Goal: Task Accomplishment & Management: Complete application form

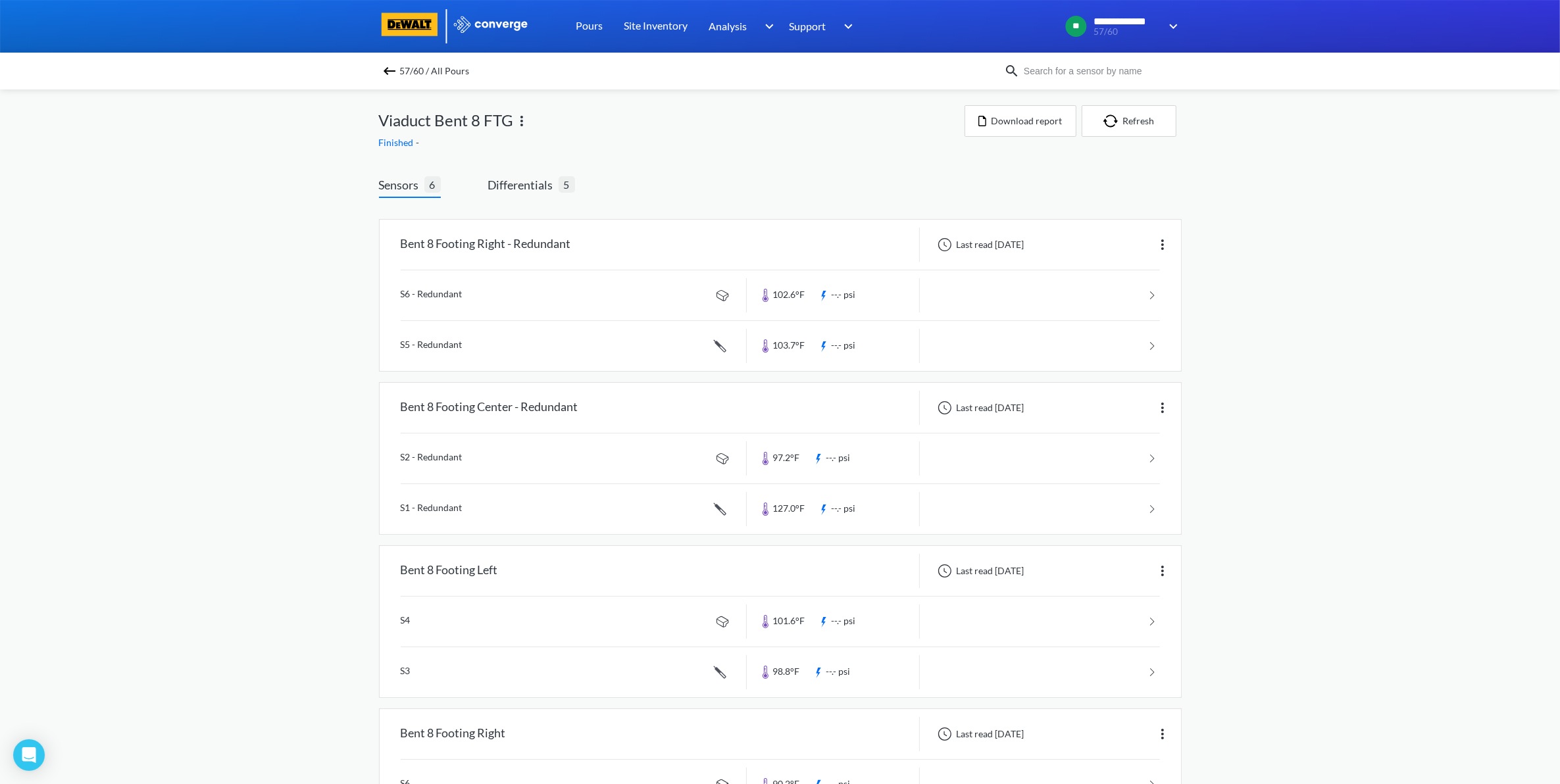
click at [395, 76] on img at bounding box center [389, 71] width 16 height 16
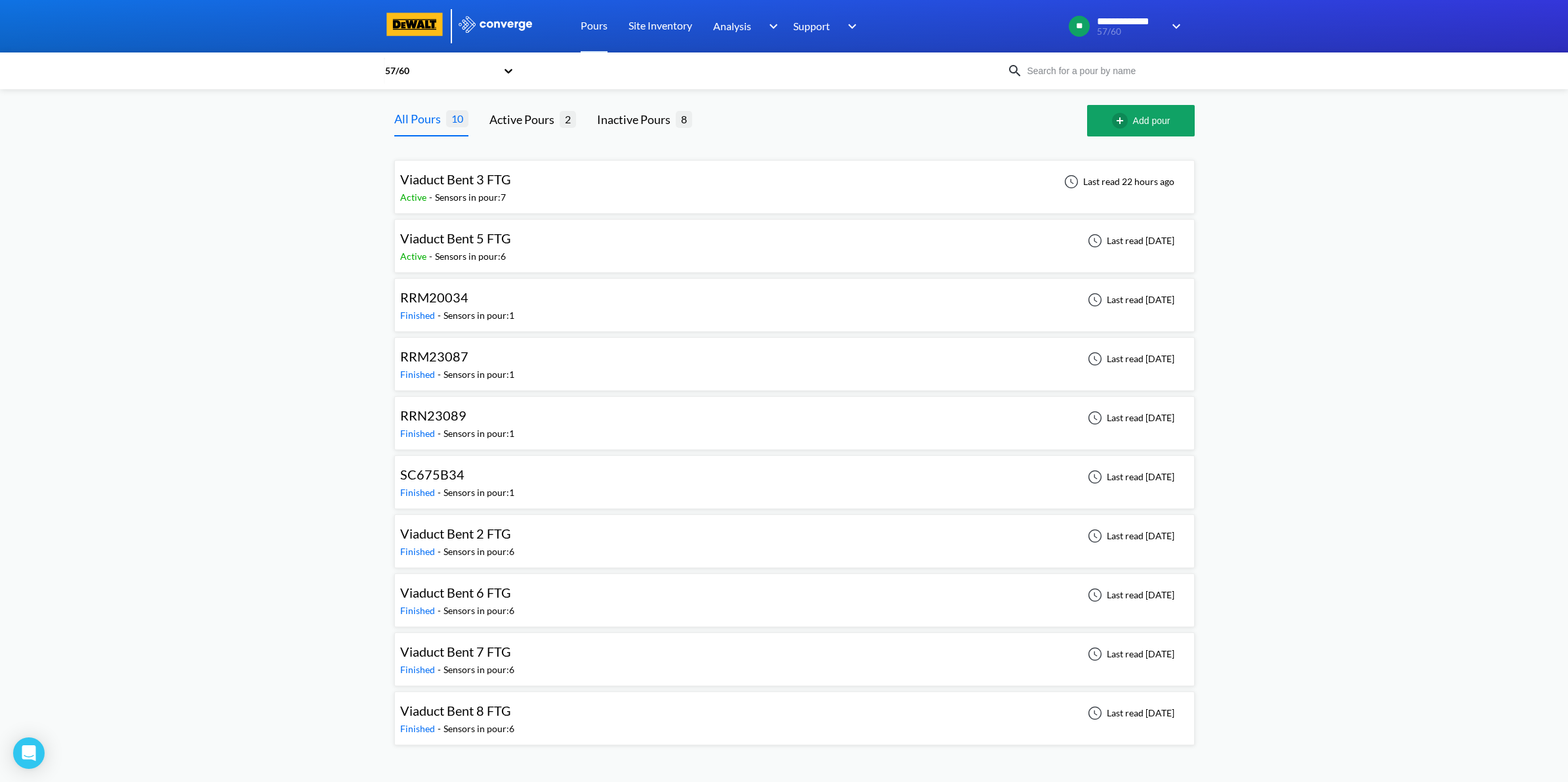
click at [549, 198] on div "Viaduct Bent 3 FTG Active - Sensors in pour: 7 Last read 22 hours ago" at bounding box center [794, 187] width 789 height 42
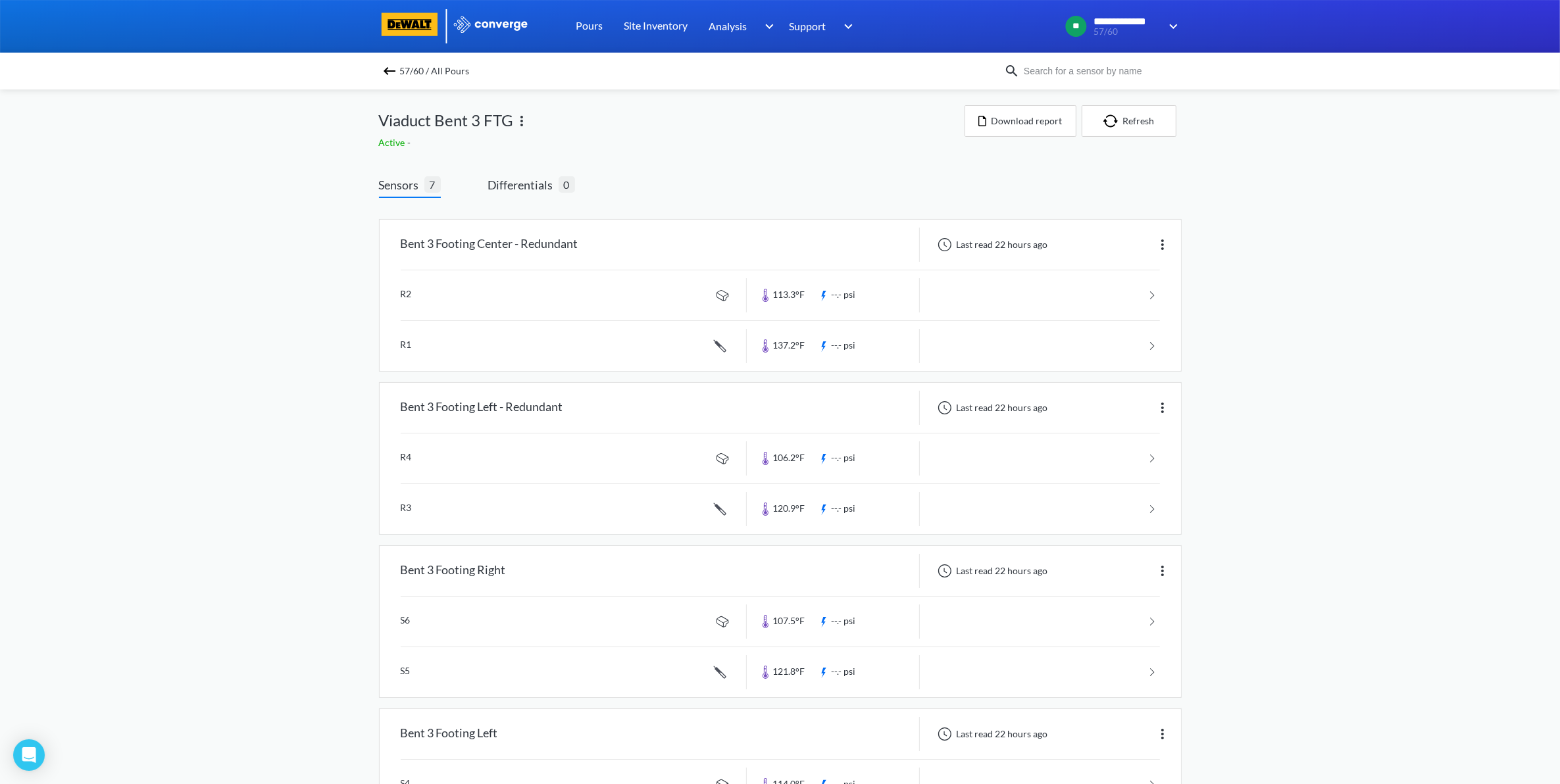
click at [390, 60] on div "57/60 / All Pours" at bounding box center [780, 71] width 1560 height 37
click at [391, 67] on img at bounding box center [389, 71] width 16 height 16
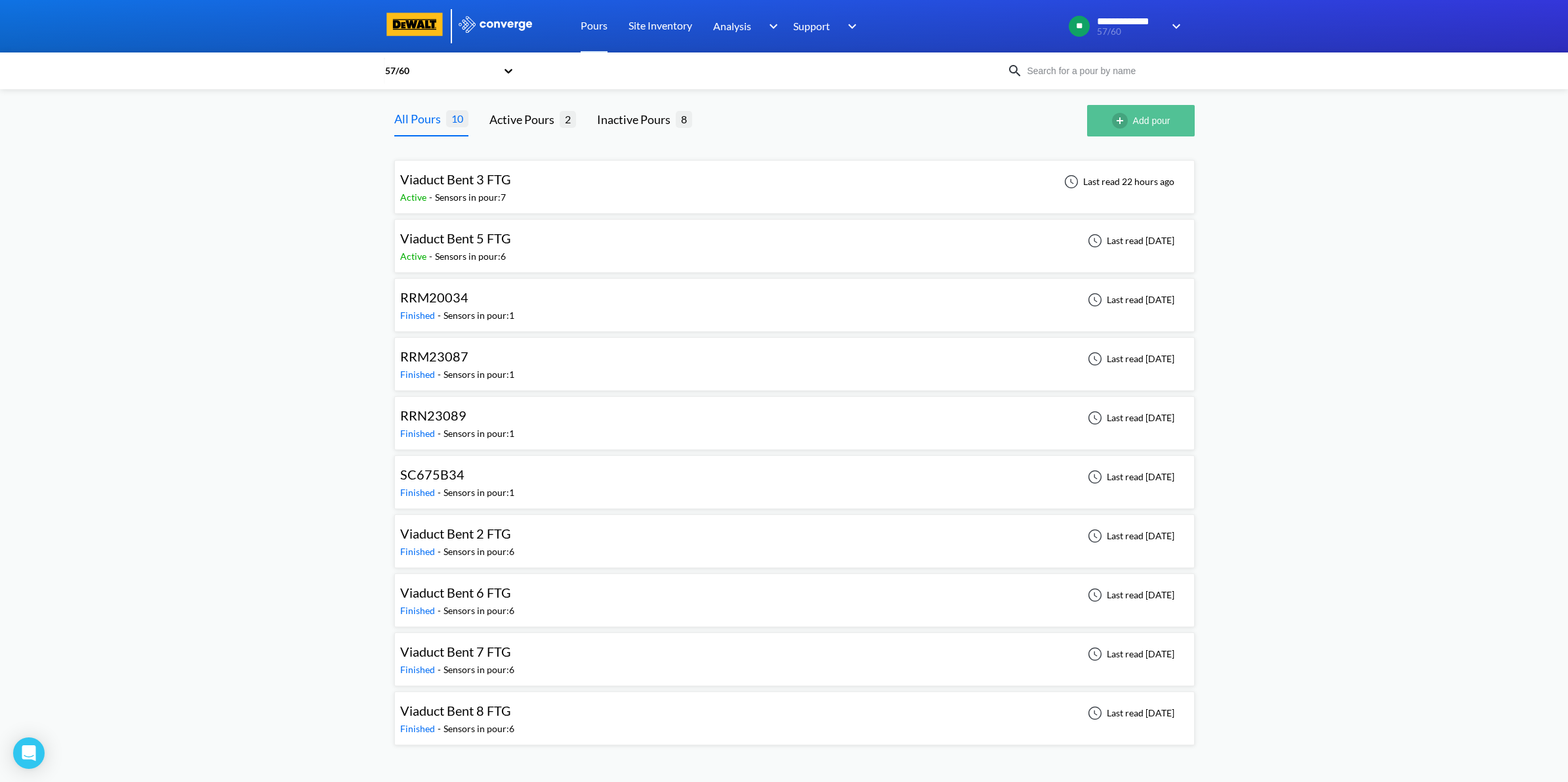
click at [1140, 125] on button "Add pour" at bounding box center [1140, 121] width 108 height 32
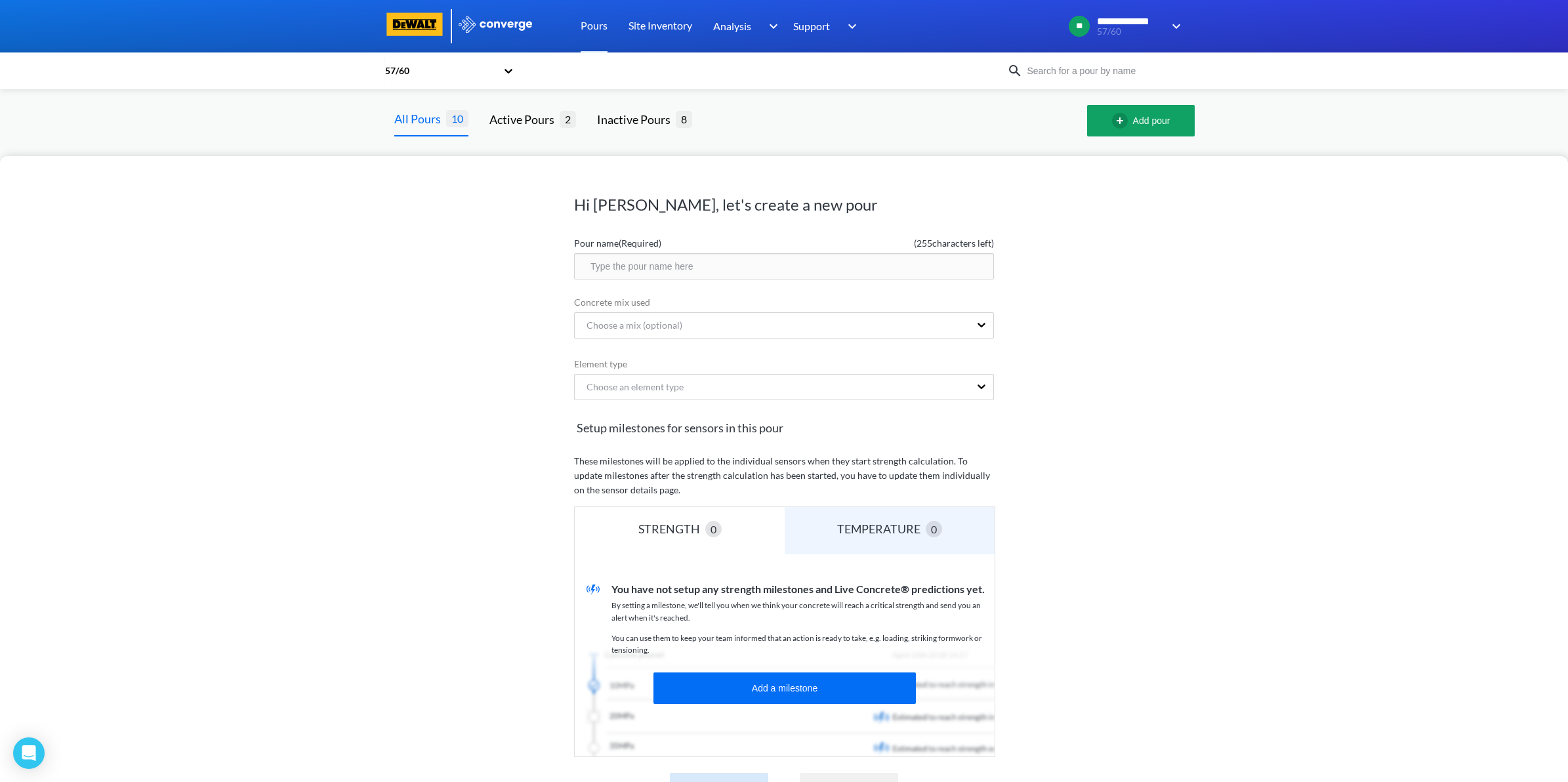
click at [723, 267] on input "text" at bounding box center [784, 266] width 420 height 26
type input "Viaduct Bent 4 FTG"
click at [772, 322] on div "Choose a mix (optional)" at bounding box center [772, 325] width 395 height 25
click at [1163, 384] on div "Hi [PERSON_NAME], let's create a new pour Pour name (Required) ( 237 characters…" at bounding box center [784, 469] width 1568 height 626
click at [894, 394] on div "Choose an element type" at bounding box center [772, 387] width 395 height 25
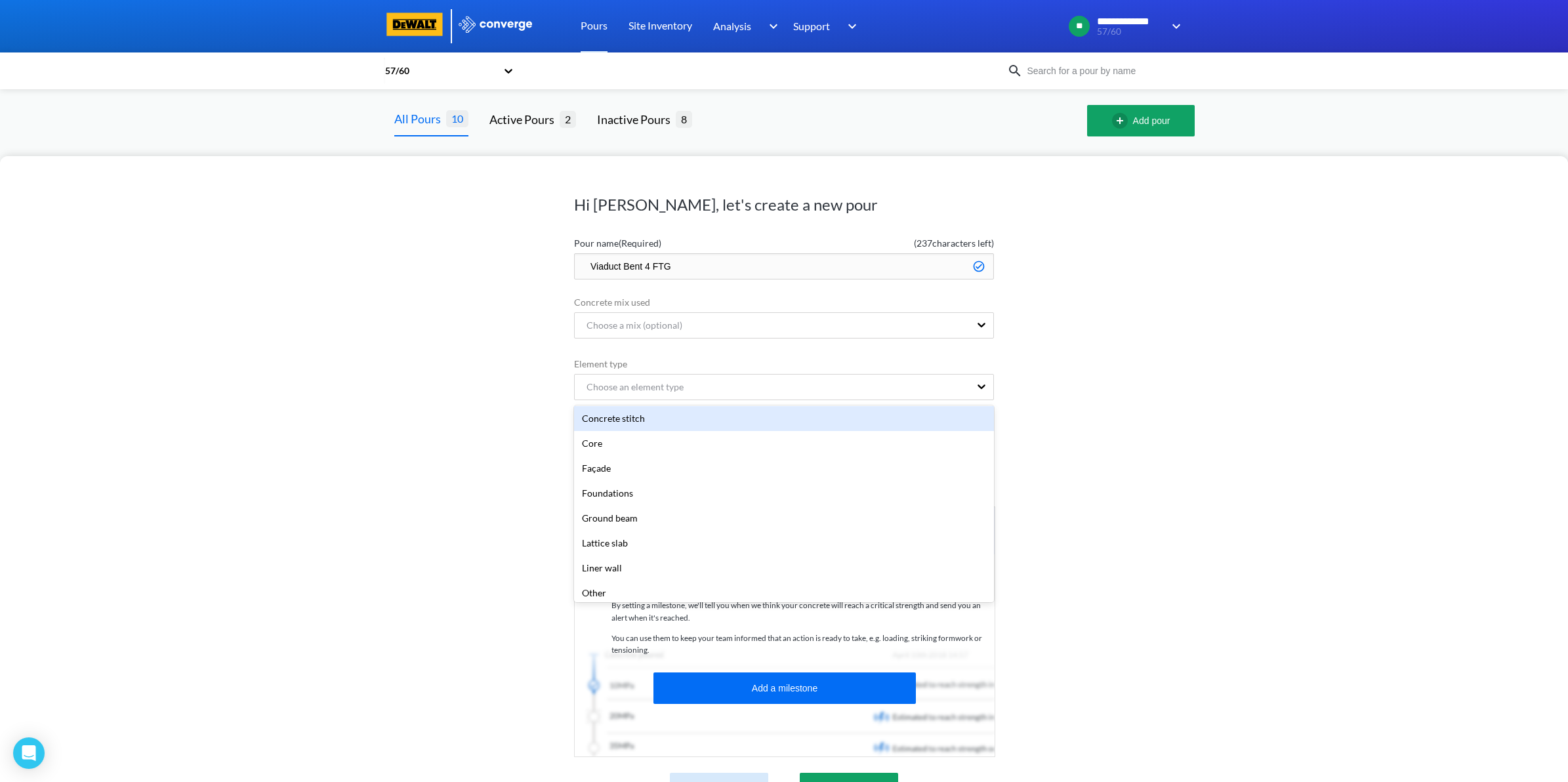
scroll to position [82, 0]
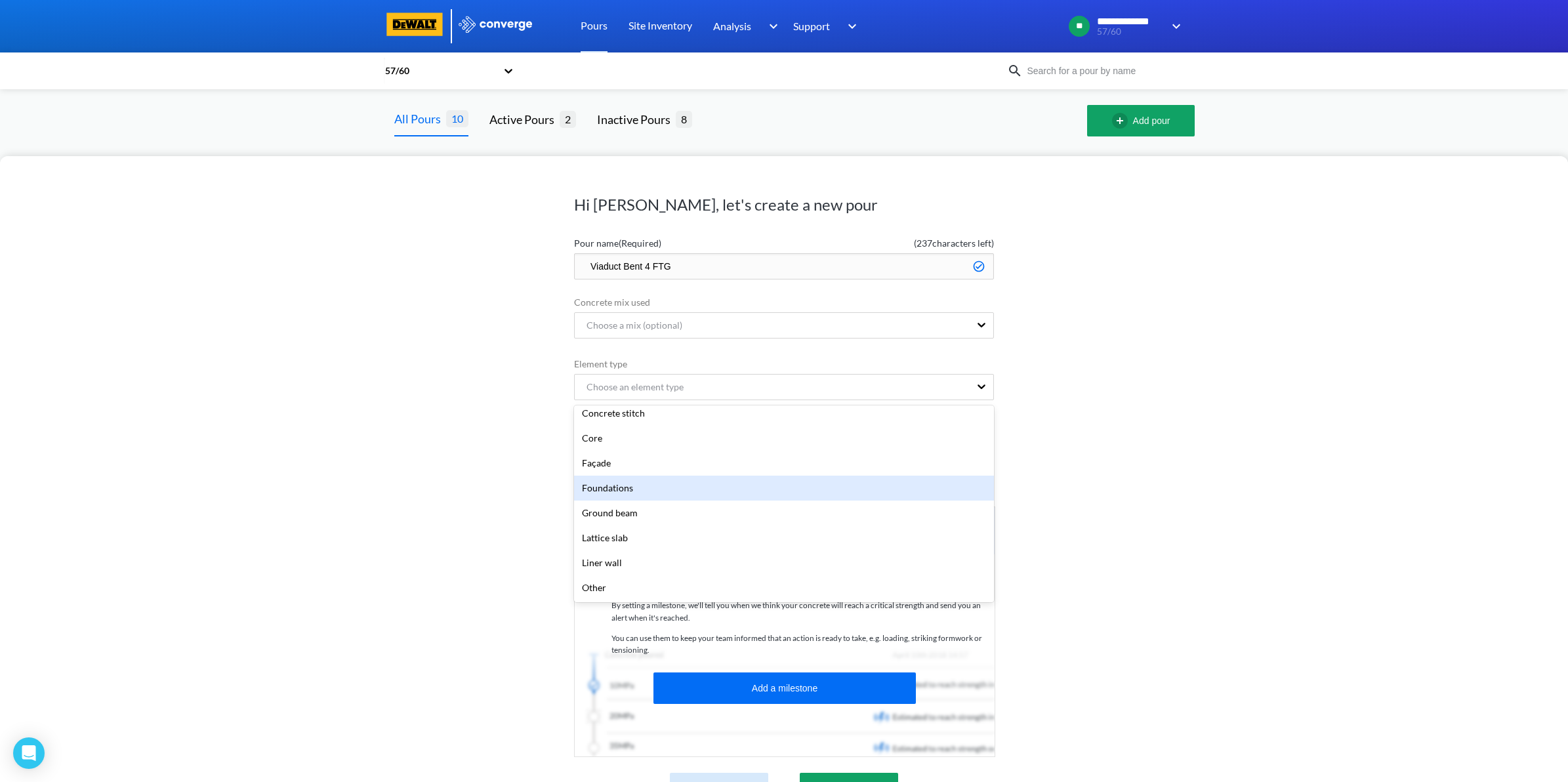
click at [654, 492] on div "Foundations" at bounding box center [784, 489] width 420 height 25
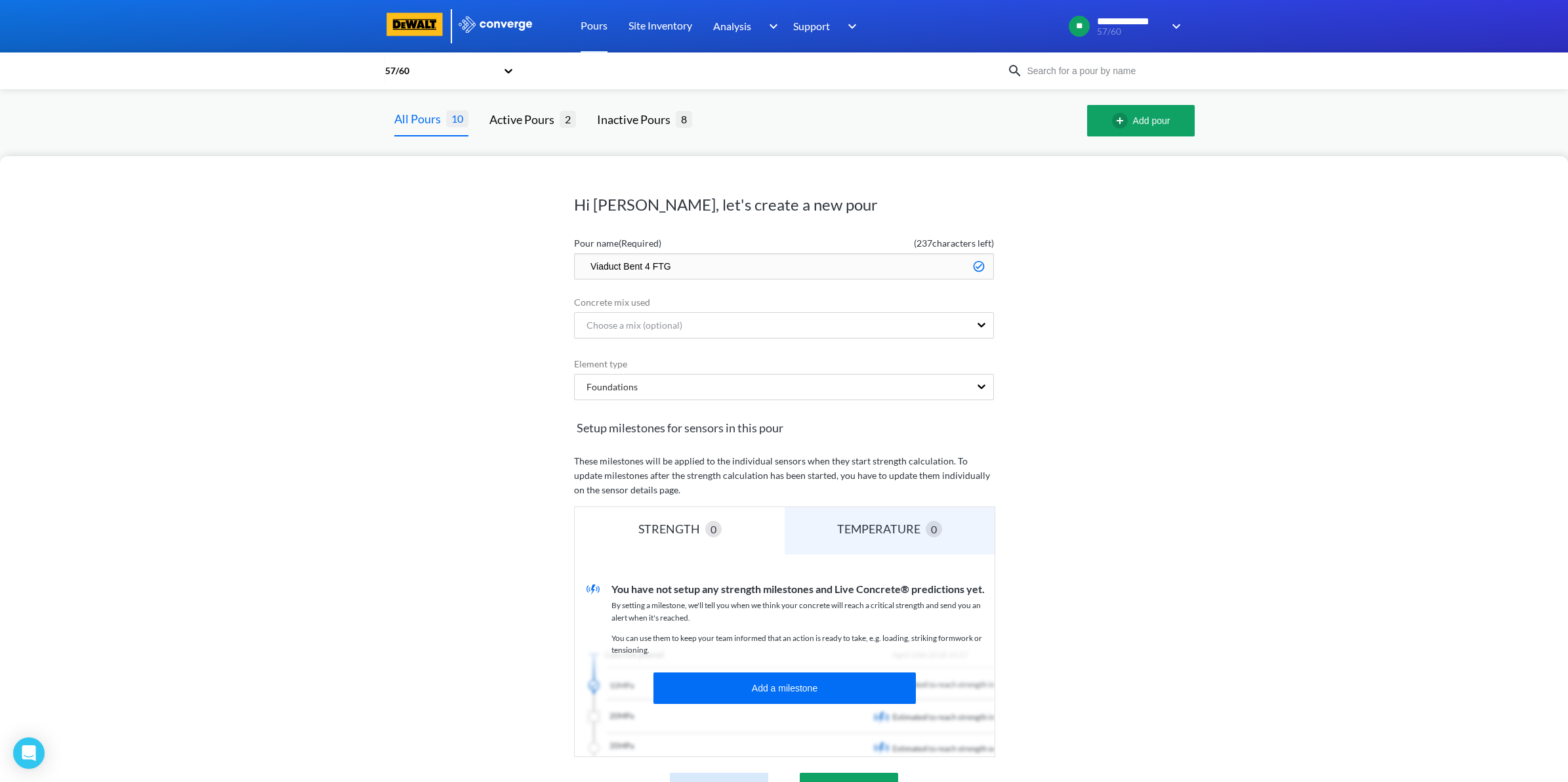
click at [453, 431] on div "Hi [PERSON_NAME], let's create a new pour Pour name (Required) ( 237 characters…" at bounding box center [784, 469] width 1568 height 626
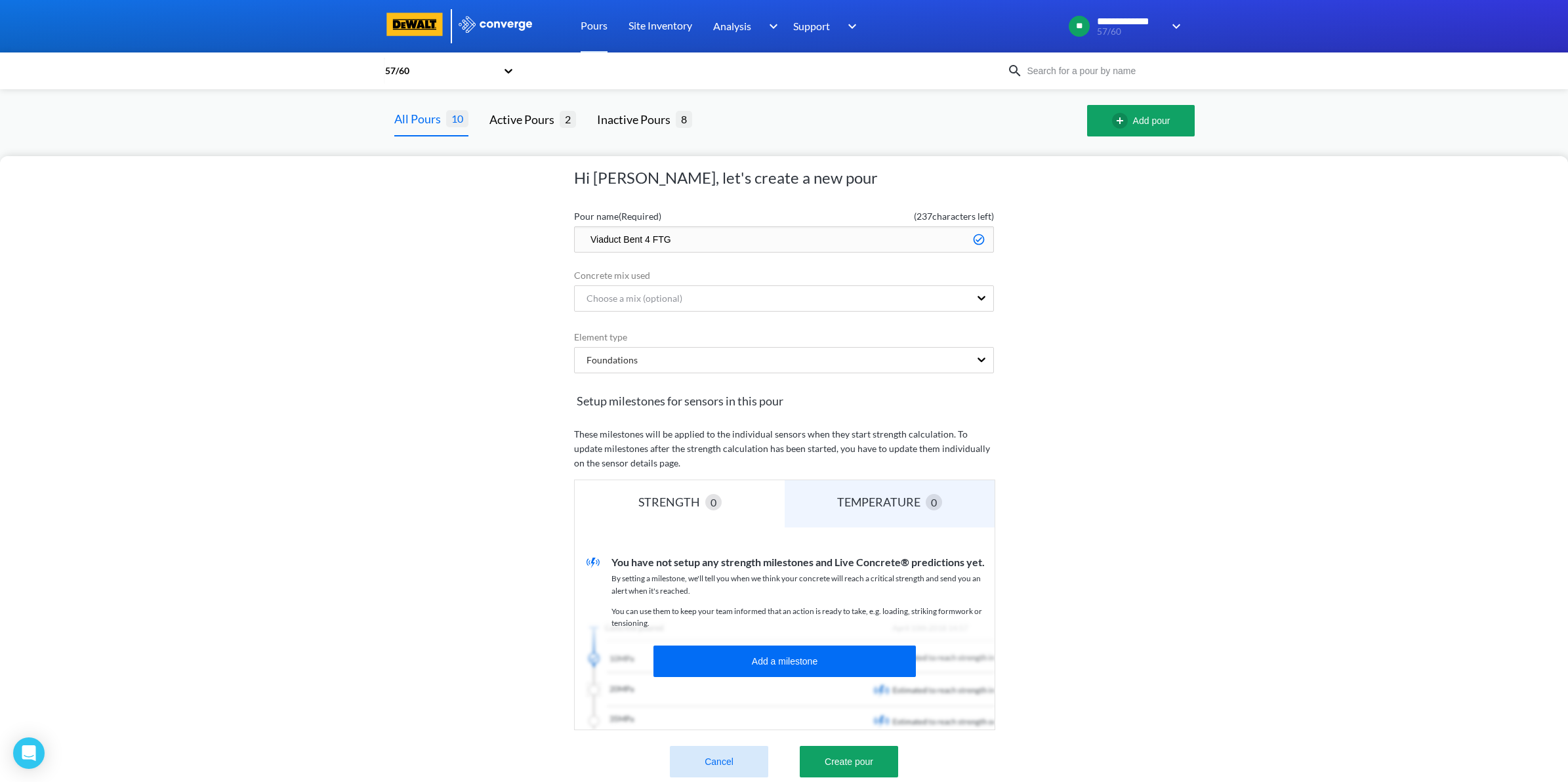
scroll to position [54, 0]
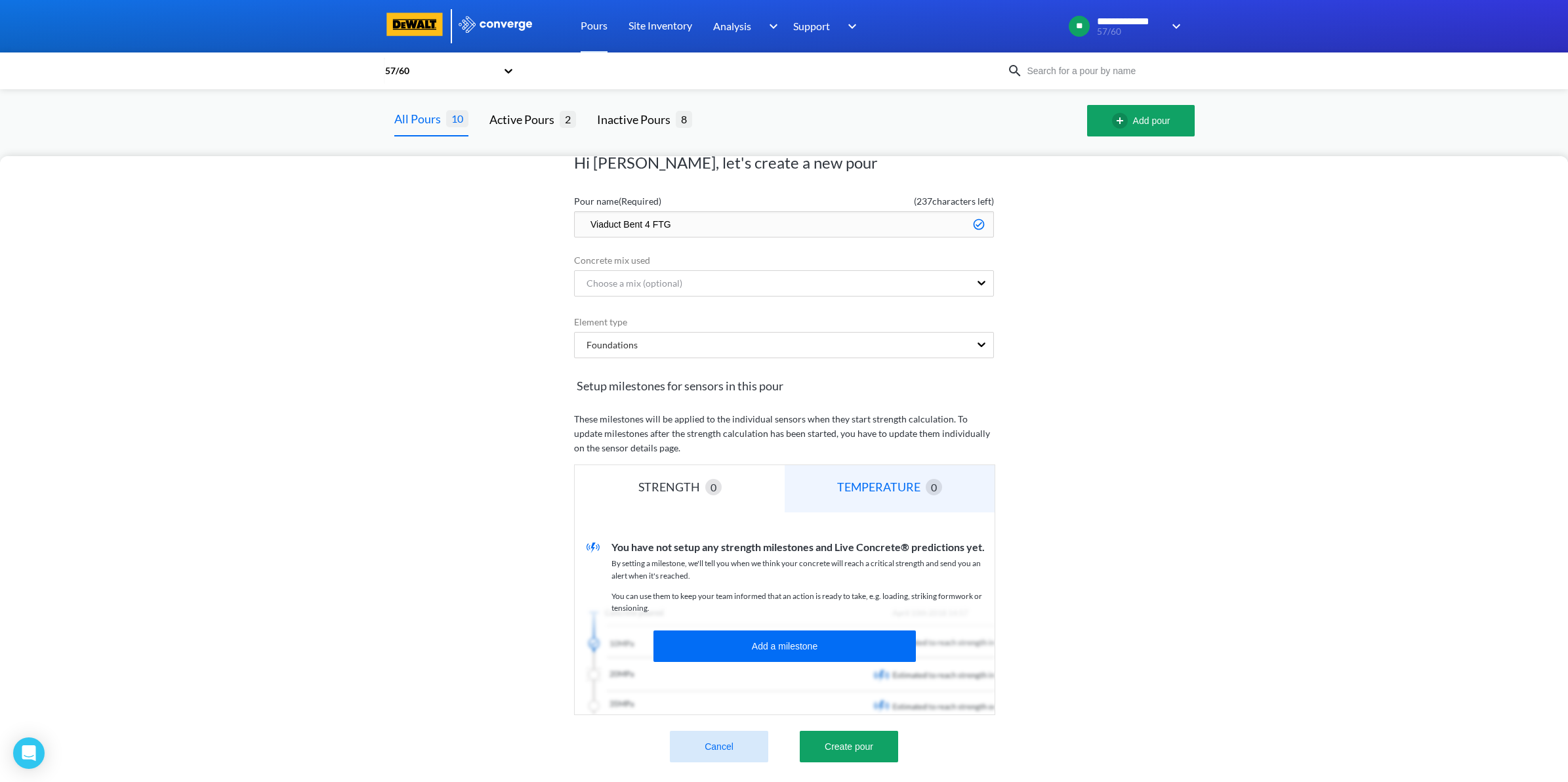
click at [870, 494] on div "TEMPERATURE 0" at bounding box center [889, 489] width 210 height 48
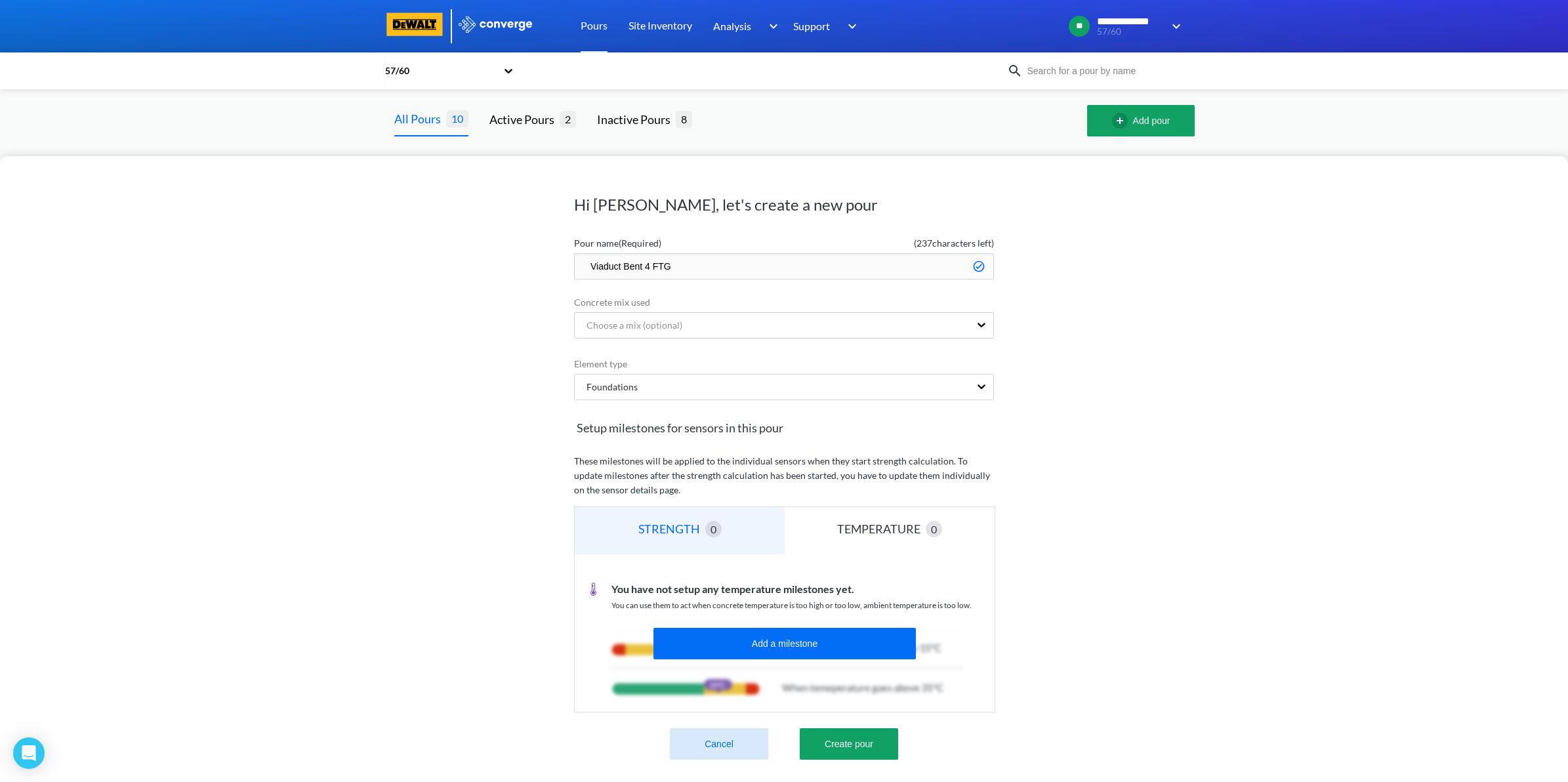
click at [731, 516] on div "STRENGTH 0" at bounding box center [679, 530] width 210 height 48
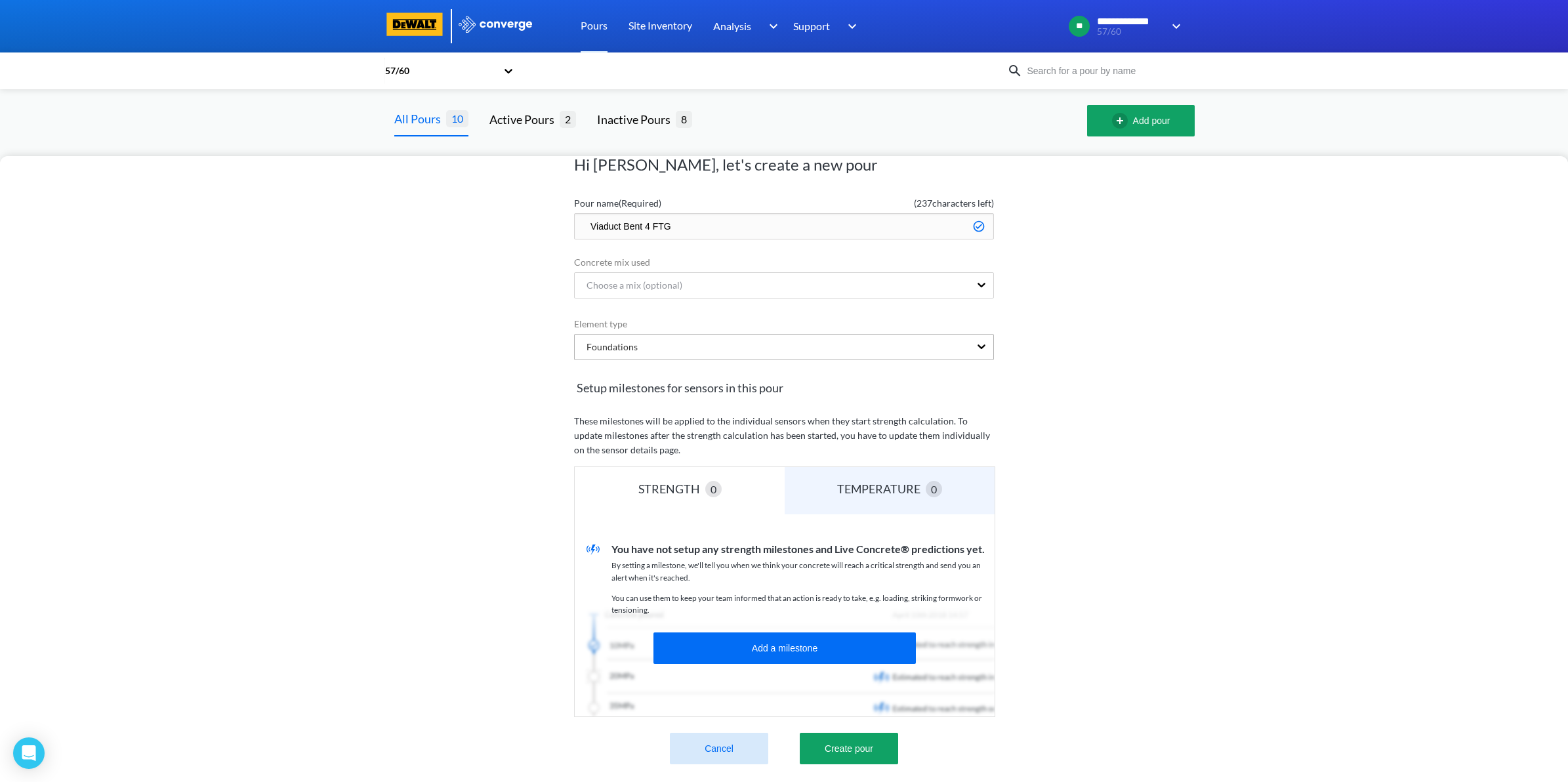
scroll to position [0, 0]
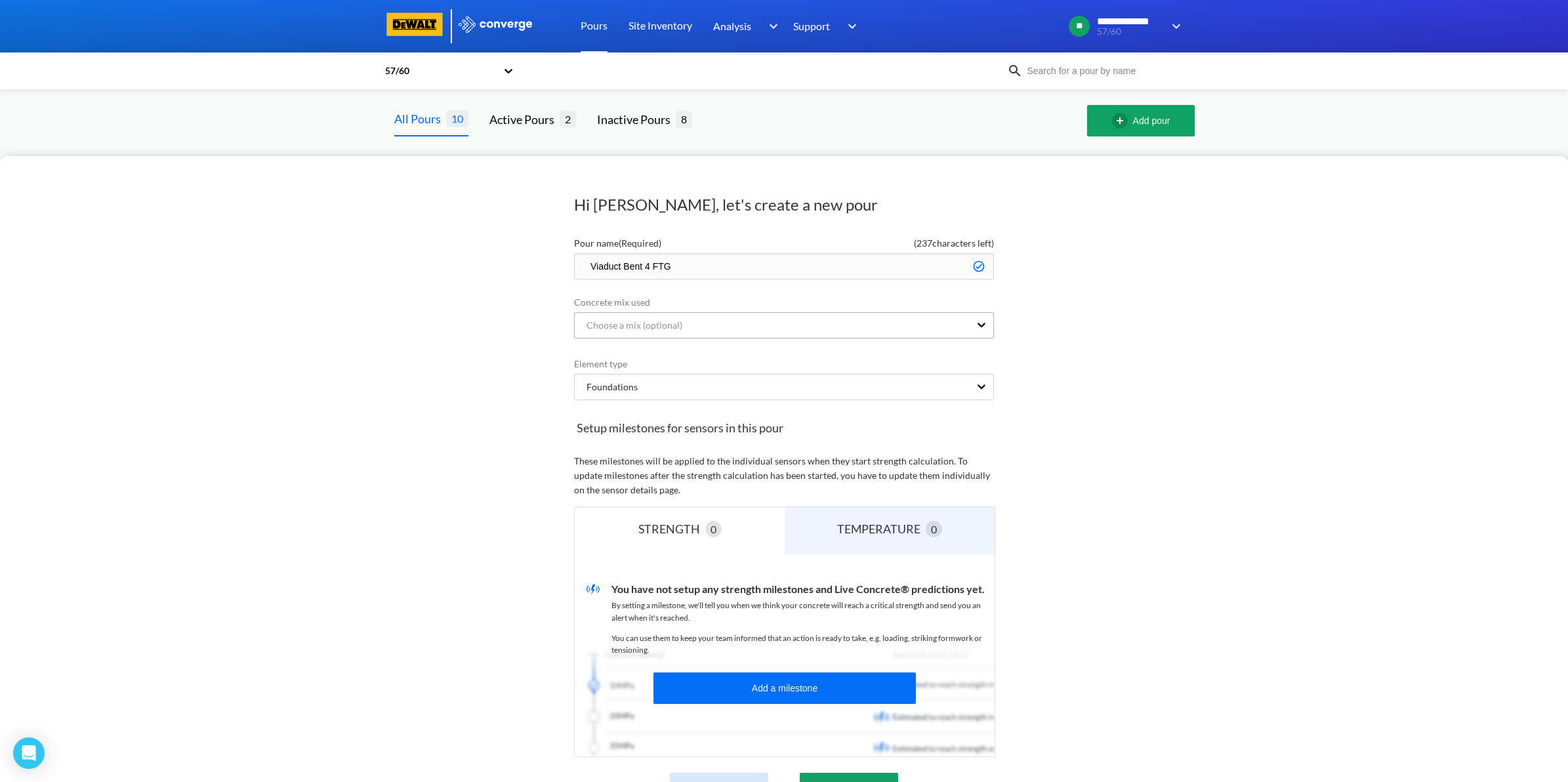
click at [788, 322] on div "Choose a mix (optional)" at bounding box center [772, 325] width 395 height 25
click at [1144, 366] on div "Hi [PERSON_NAME], let's create a new pour Pour name (Required) ( 237 characters…" at bounding box center [784, 469] width 1568 height 626
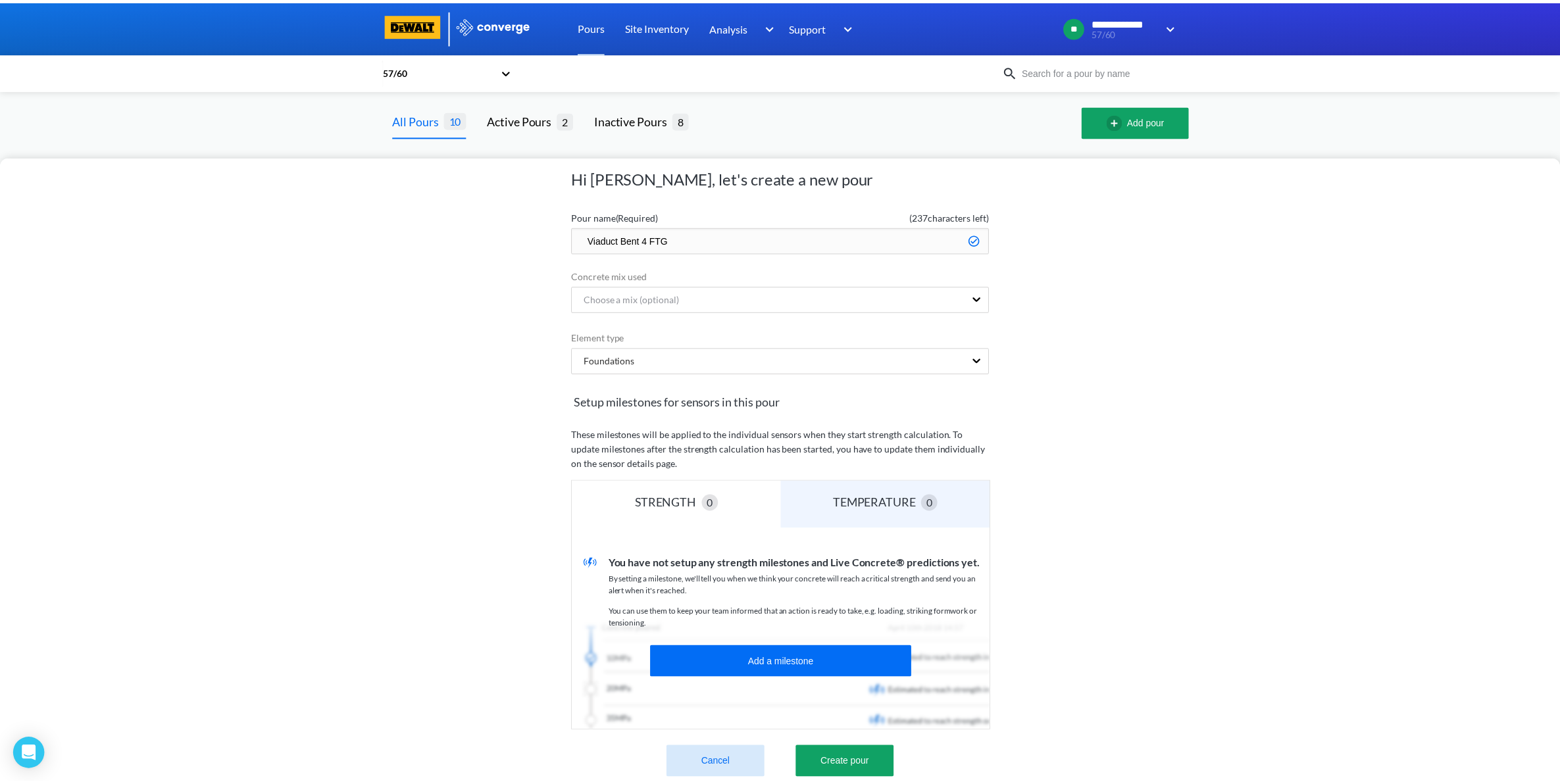
scroll to position [54, 0]
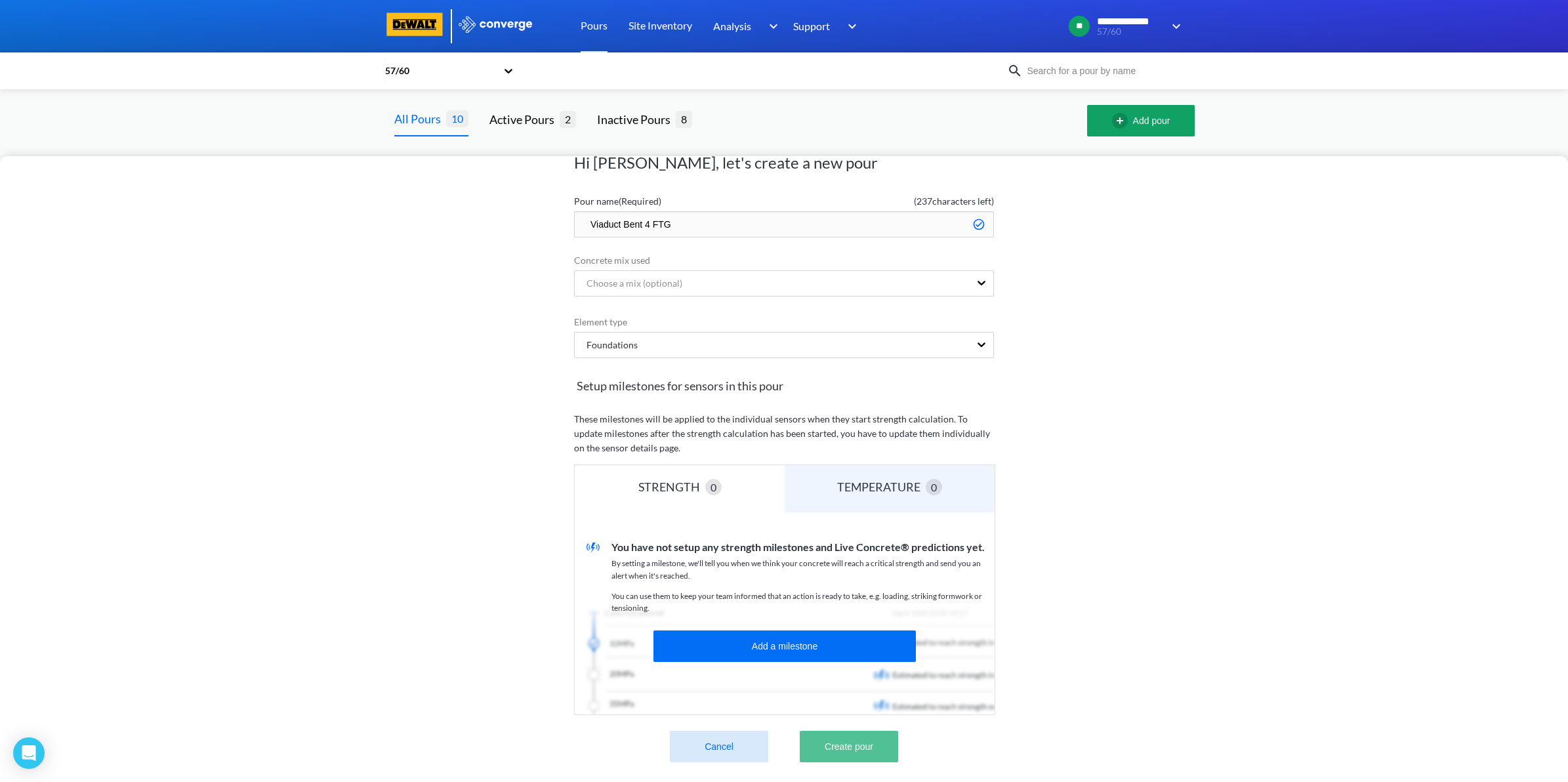
click at [849, 736] on button "Create pour" at bounding box center [849, 747] width 98 height 32
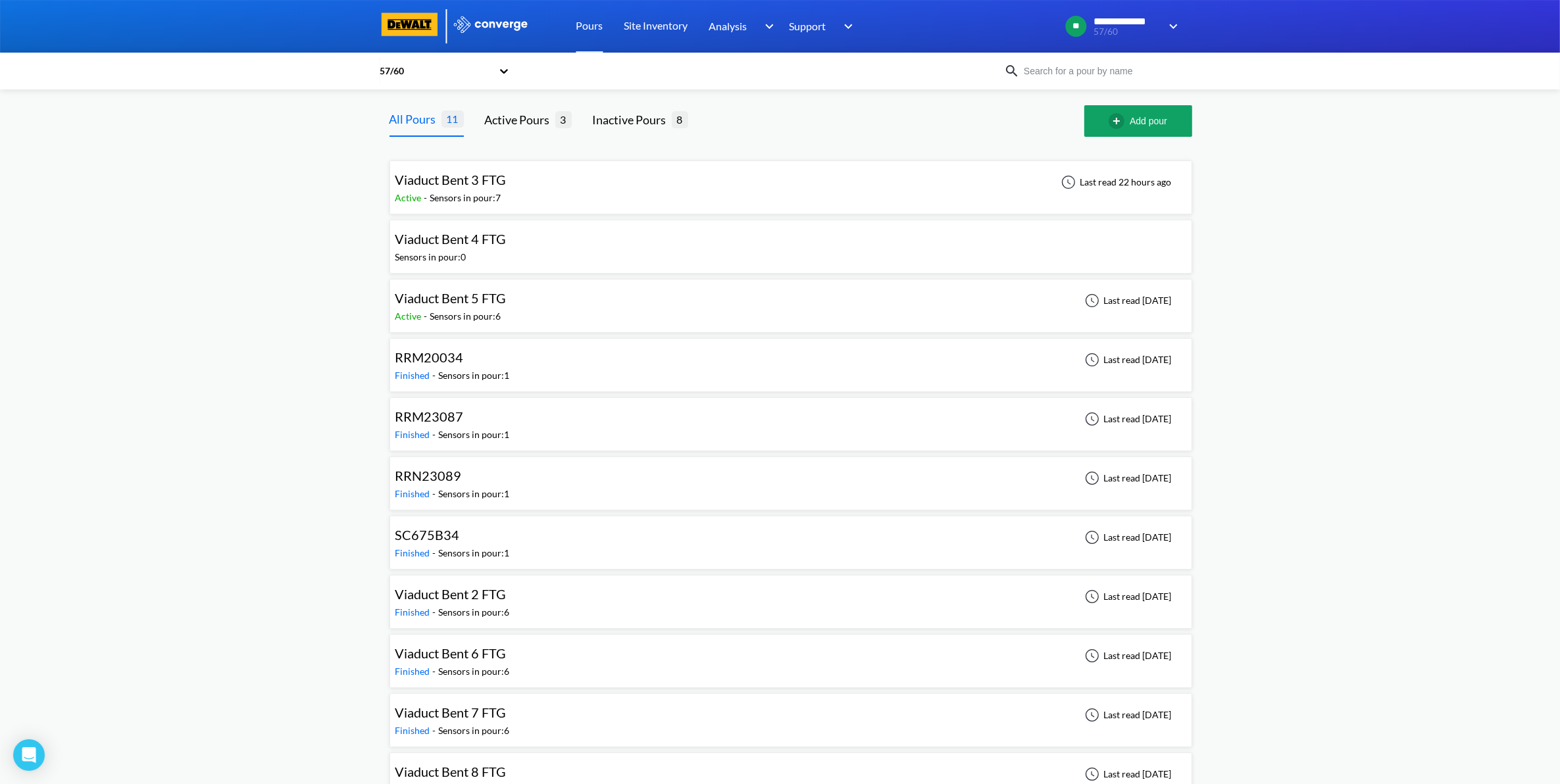
click at [631, 243] on div "Viaduct Bent 4 FTG Sensors in pour: 0" at bounding box center [791, 247] width 791 height 42
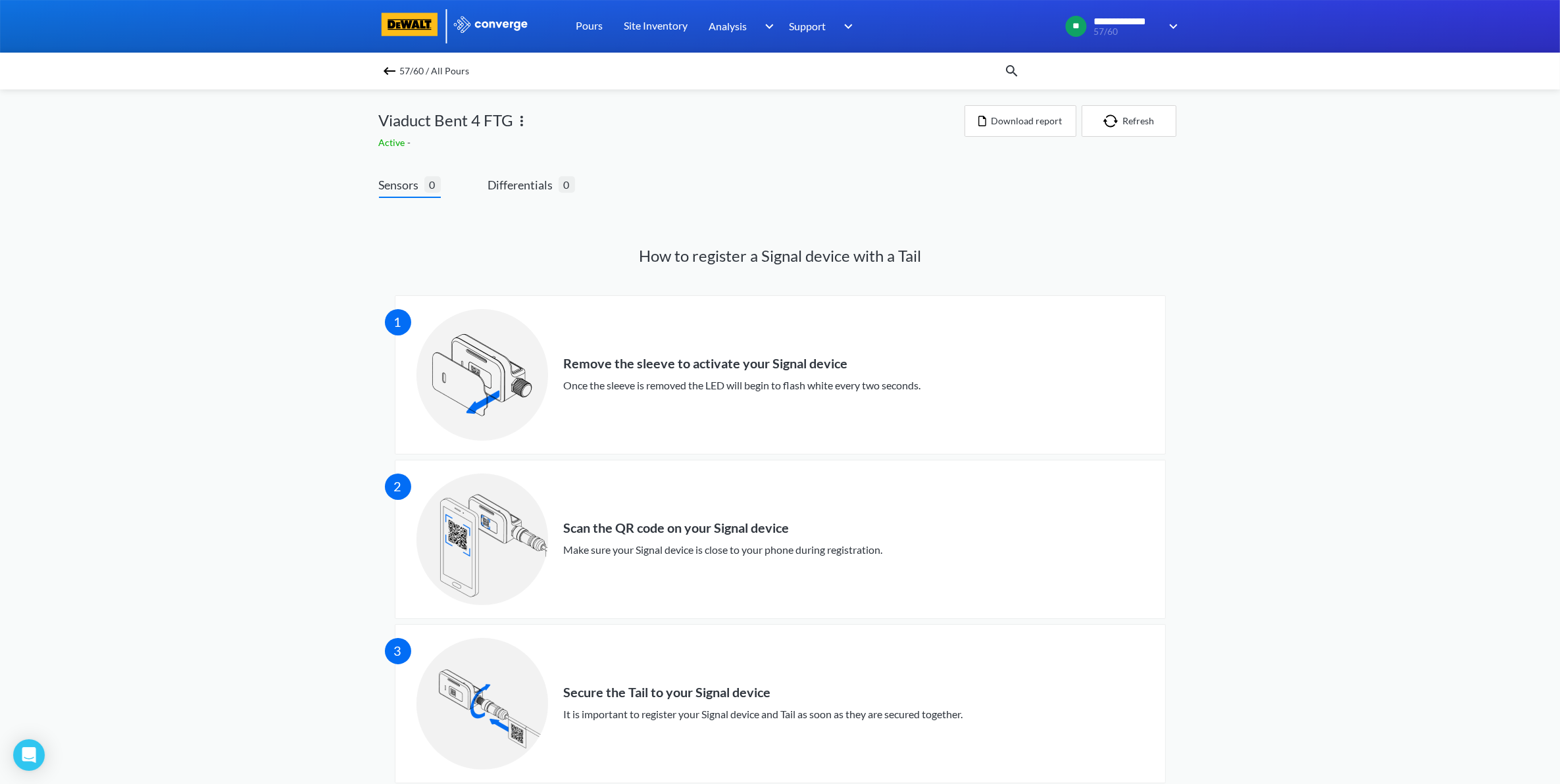
click at [397, 73] on img at bounding box center [389, 71] width 16 height 16
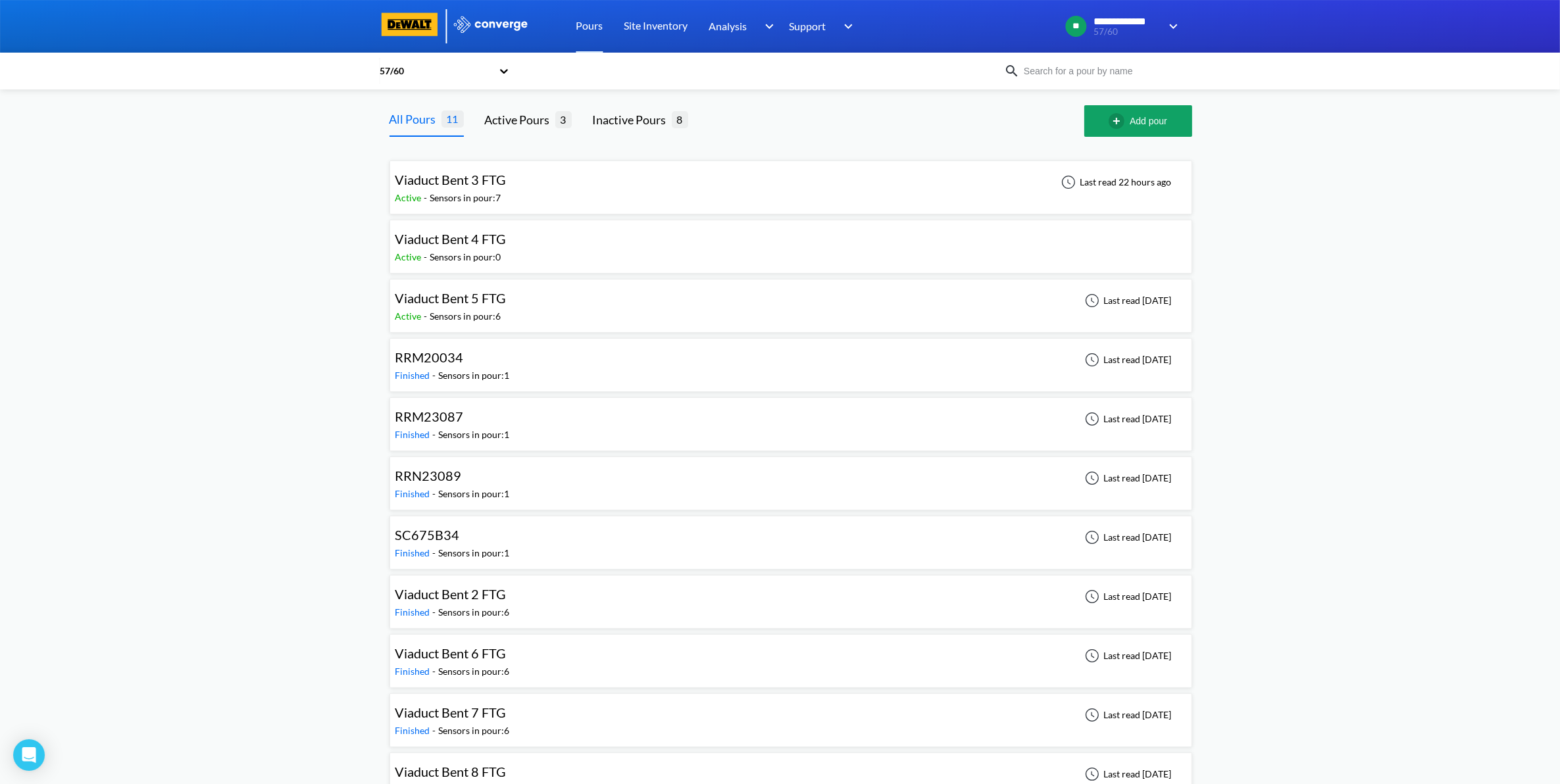
click at [659, 237] on div "Viaduct Bent 4 FTG Active - Sensors in pour: 0" at bounding box center [791, 247] width 791 height 42
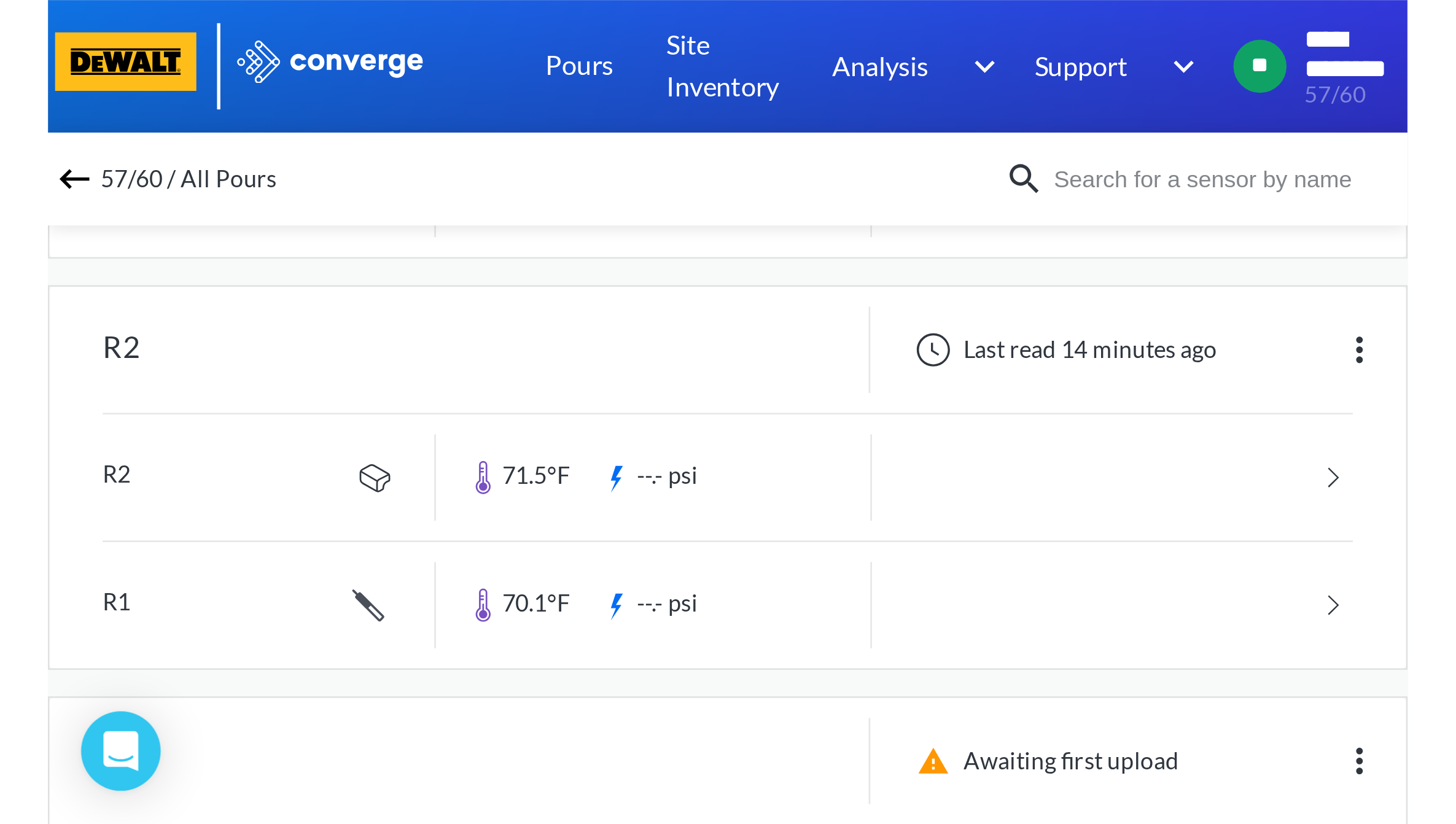
scroll to position [305, 0]
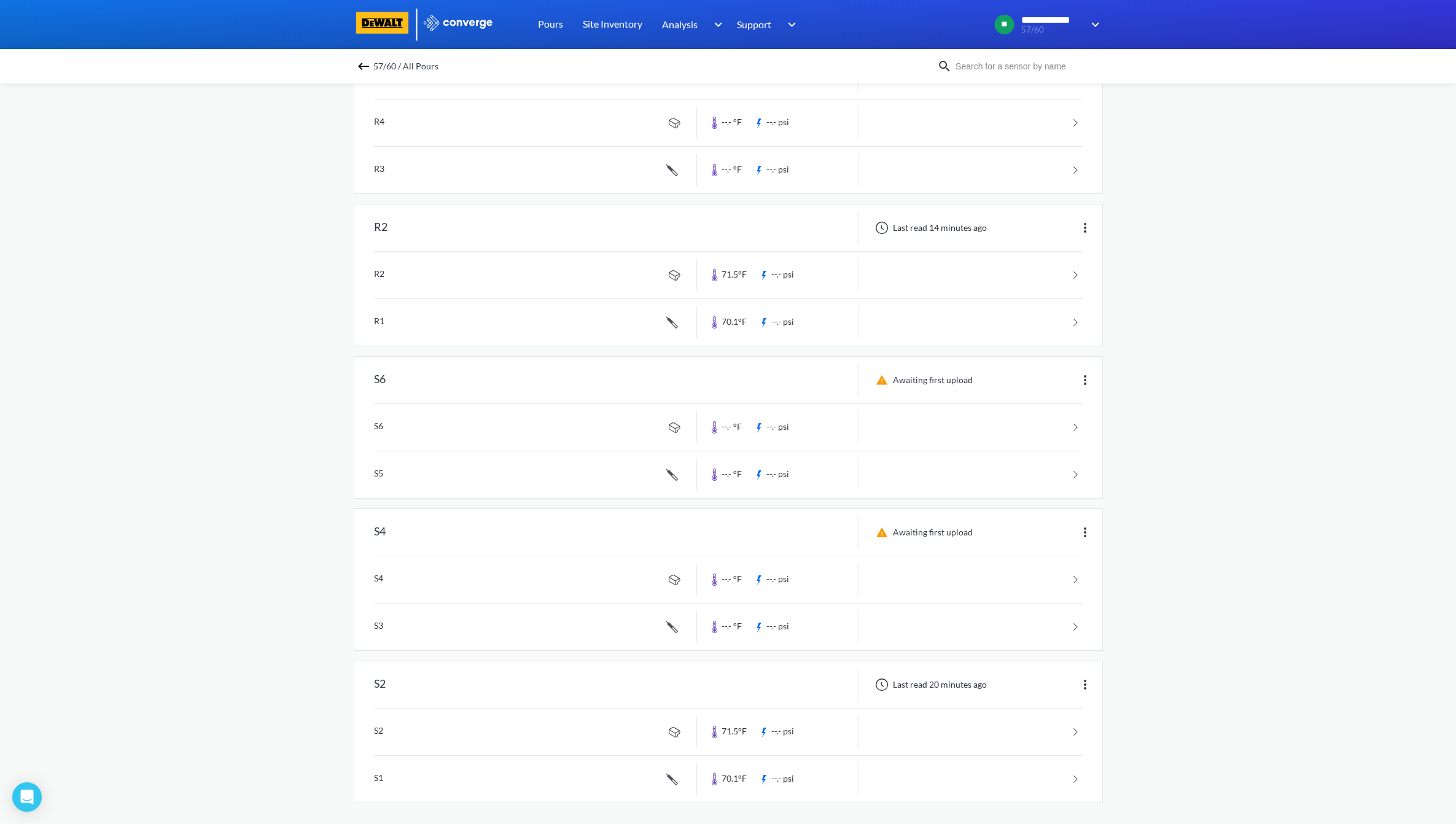
click at [206, 543] on div "**********" at bounding box center [728, 261] width 1456 height 1133
